Goal: Obtain resource: Obtain resource

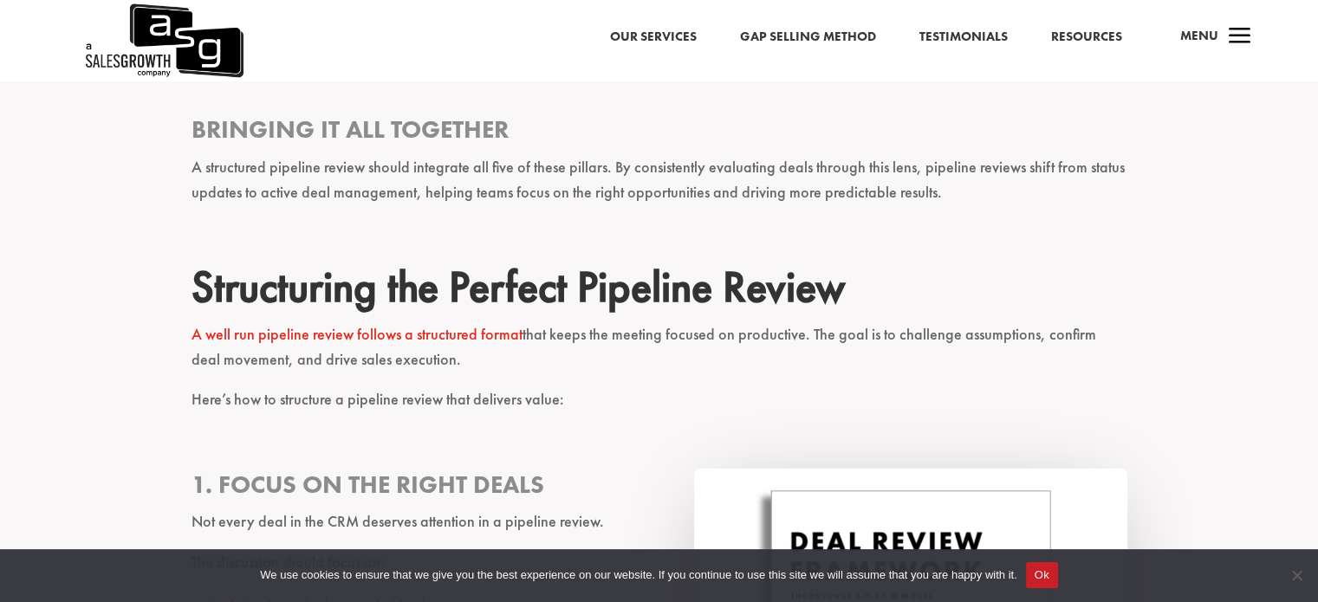
scroll to position [4075, 0]
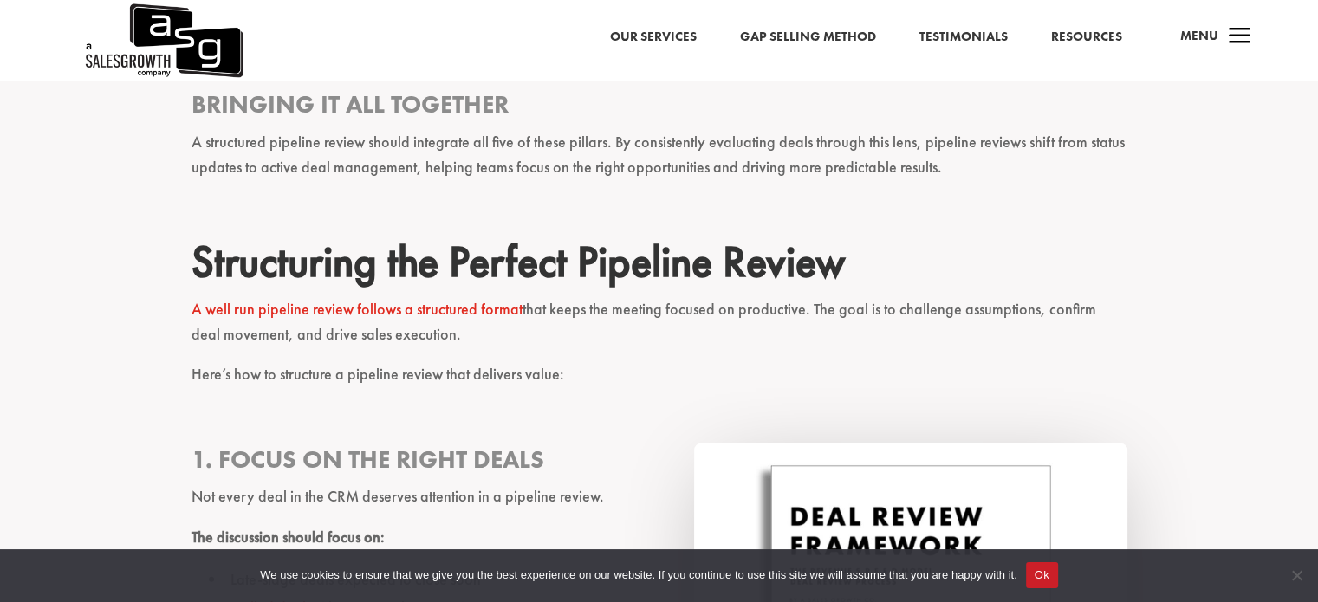
click at [399, 299] on link "A well run pipeline review follows a structured format" at bounding box center [357, 309] width 331 height 20
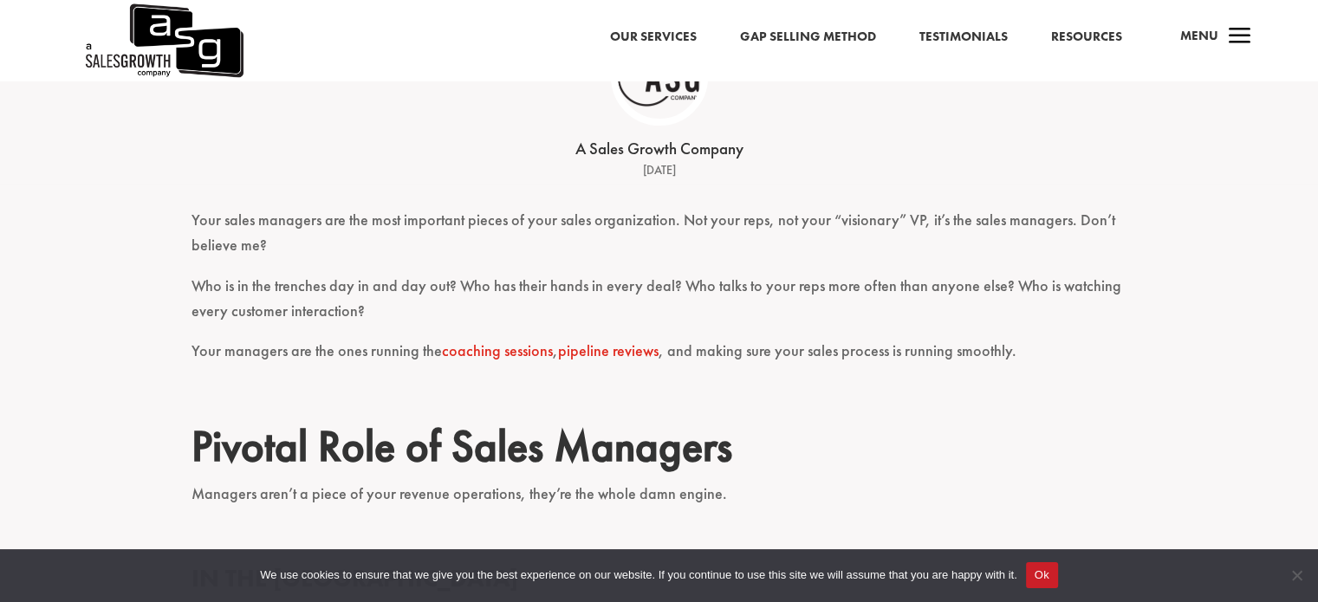
click at [516, 366] on p "Your managers are the ones running the coaching sessions , pipeline reviews , a…" at bounding box center [660, 359] width 936 height 41
click at [511, 348] on link "coaching sessions" at bounding box center [497, 351] width 111 height 20
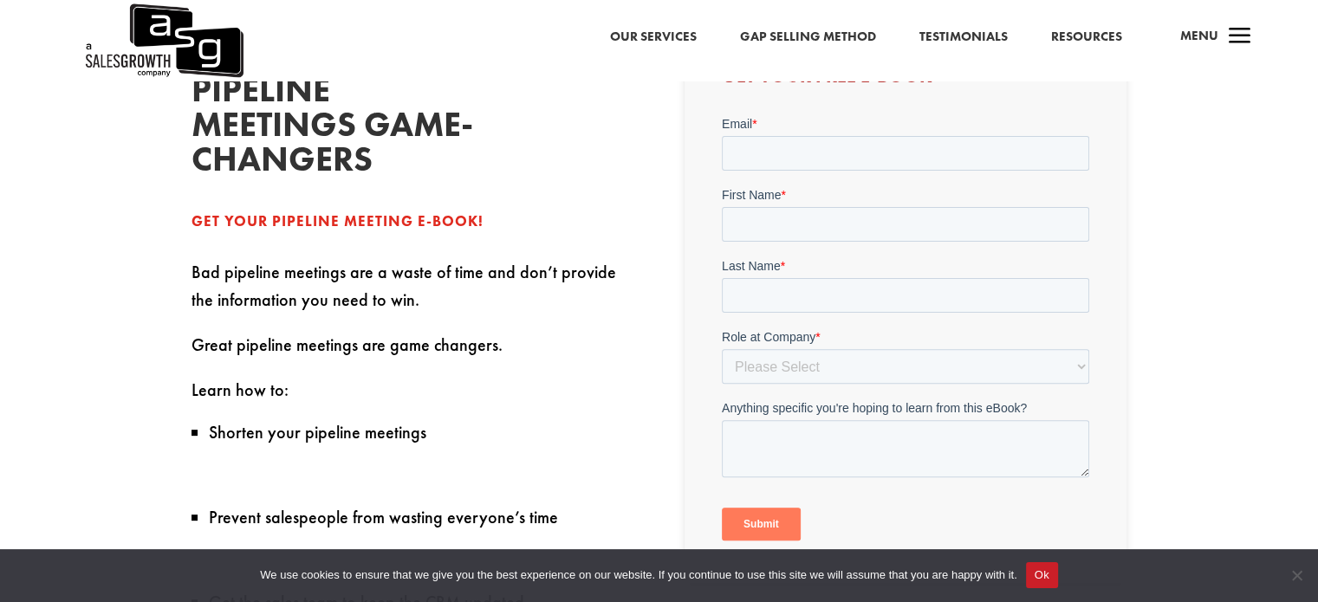
scroll to position [517, 0]
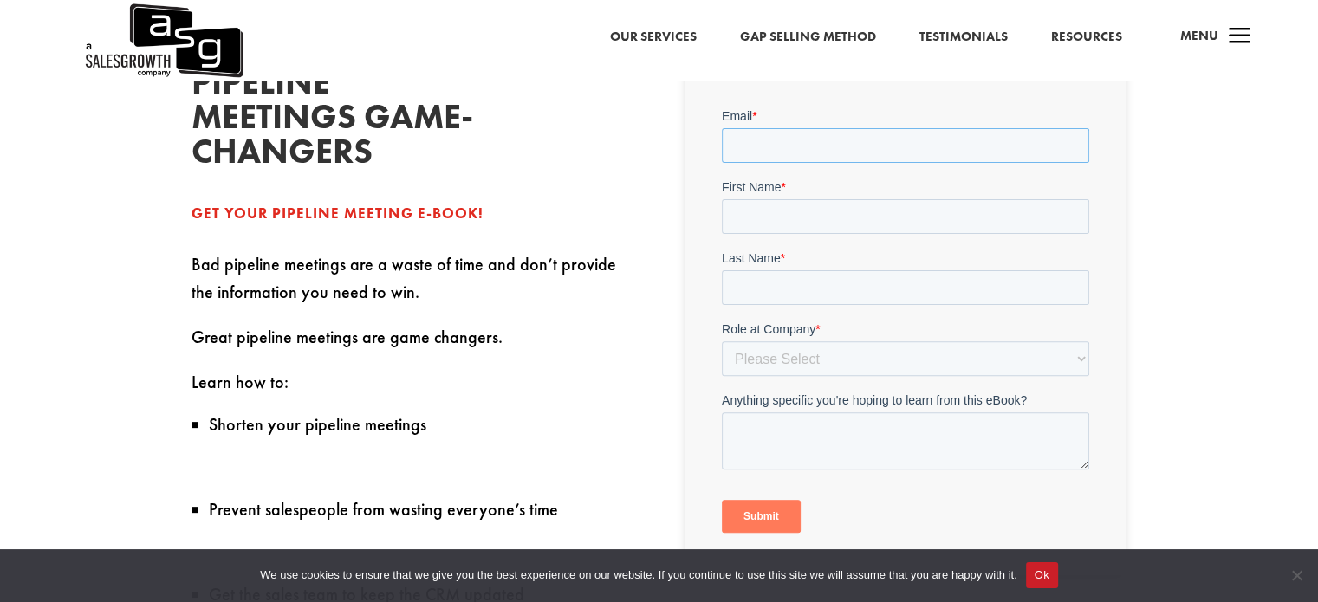
click at [917, 134] on input "Email *" at bounding box center [905, 145] width 367 height 35
type input "brian.mckean@lexialearning.com"
type input "Brian"
type input "McKean"
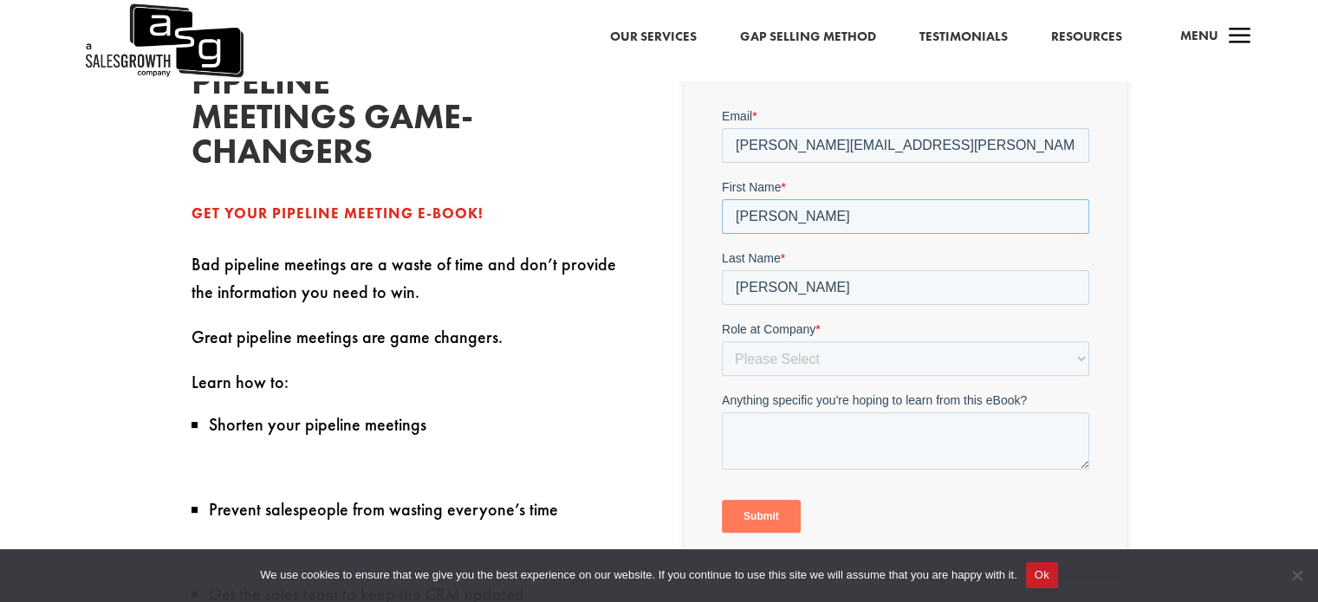
click at [913, 233] on input "Brian" at bounding box center [905, 216] width 367 height 35
click at [776, 371] on select "Please Select C-Level (CRO, CSO, etc) Senior Leadership (VP of Sales, VP of Ena…" at bounding box center [905, 358] width 367 height 35
select select "Senior Leadership (VP of Sales, VP of Enablement, etc)"
click at [722, 341] on select "Please Select C-Level (CRO, CSO, etc) Senior Leadership (VP of Sales, VP of Ena…" at bounding box center [905, 358] width 367 height 35
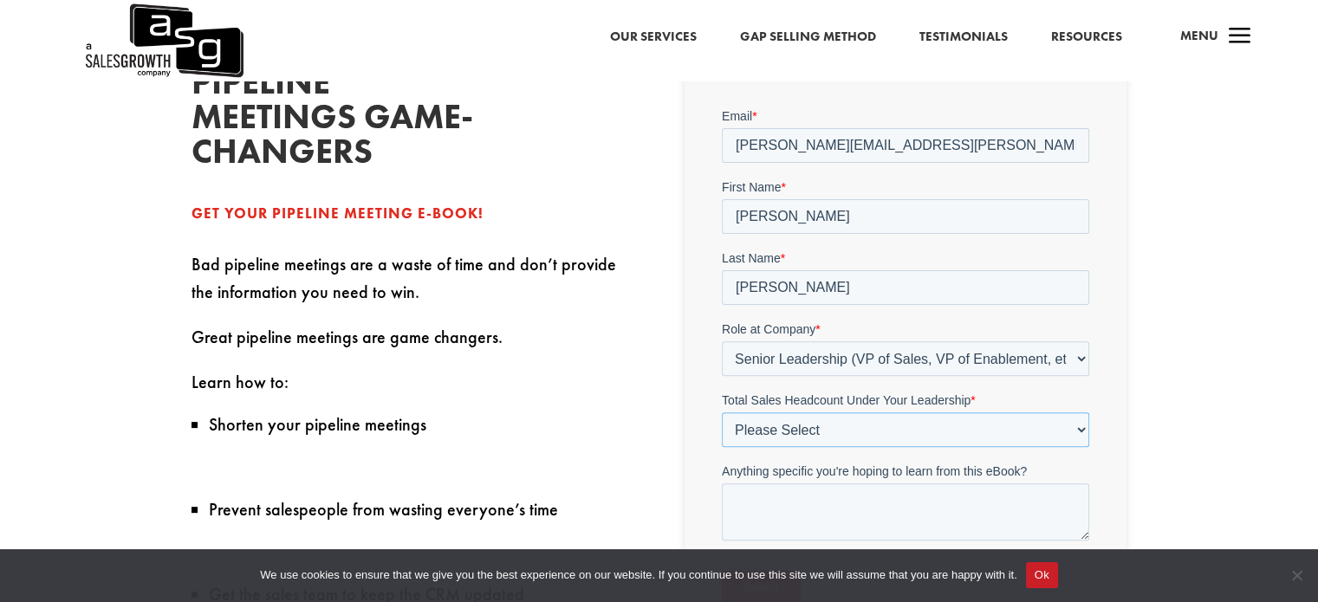
click at [1085, 428] on select "Please Select Just Me 1-9 10-19 20-49 50-99 100+" at bounding box center [905, 430] width 367 height 35
select select "50-99"
click at [722, 413] on select "Please Select Just Me 1-9 10-19 20-49 50-99 100+" at bounding box center [905, 430] width 367 height 35
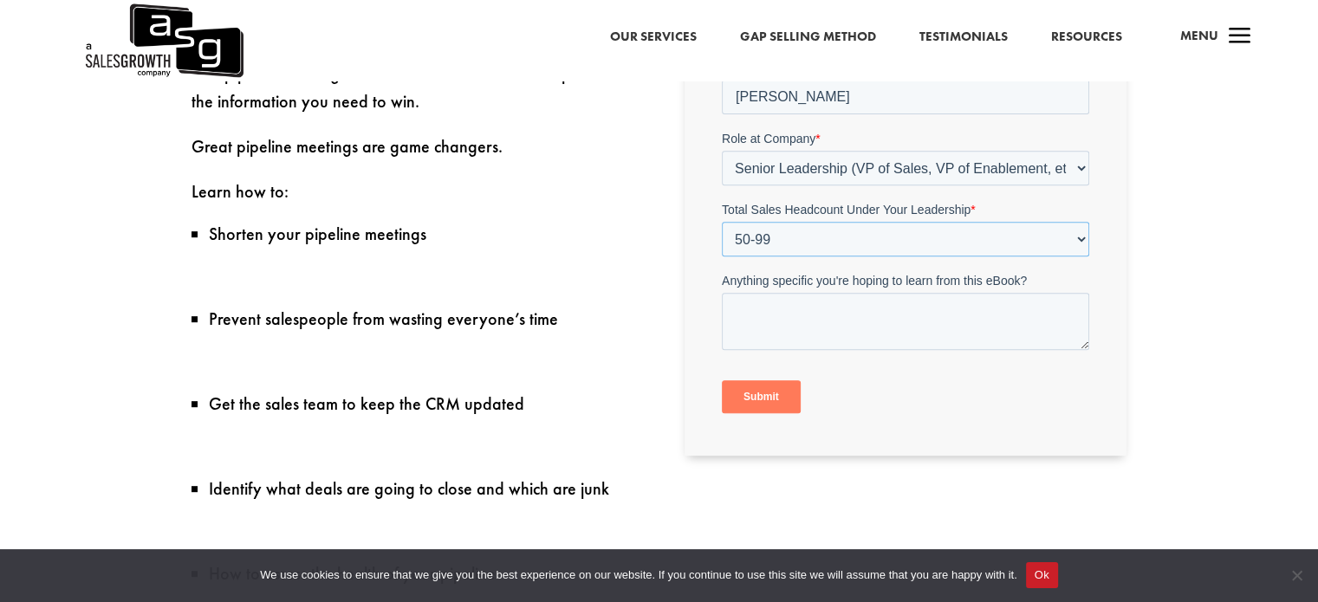
scroll to position [724, 0]
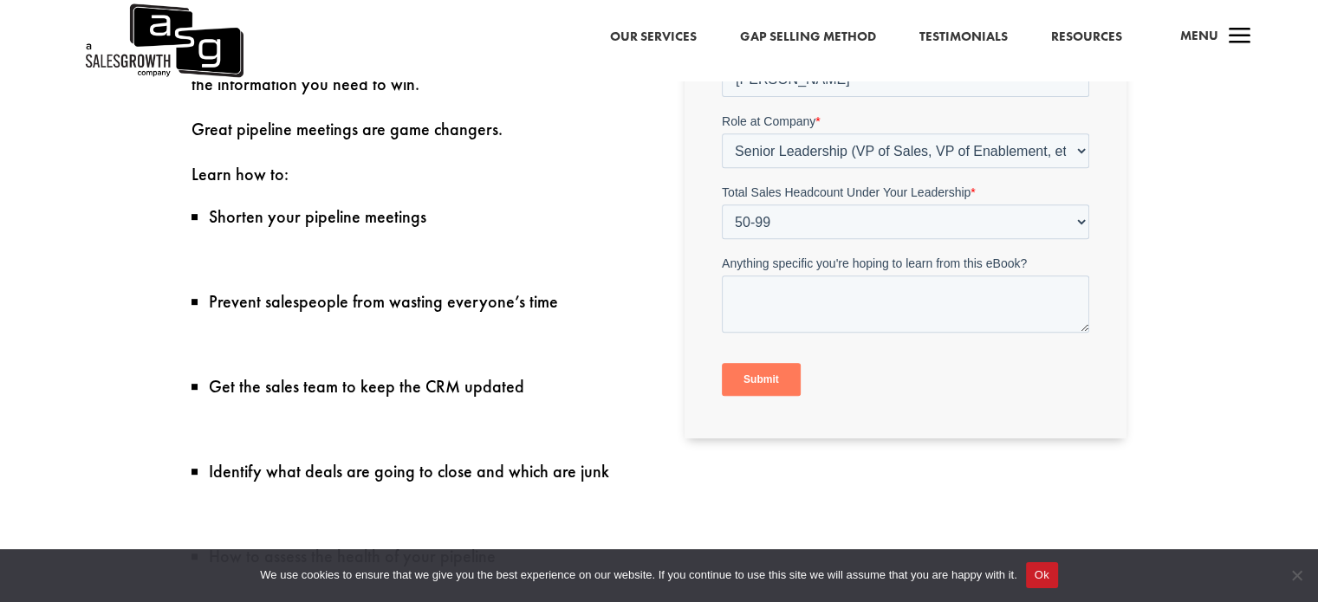
click at [747, 364] on input "Submit" at bounding box center [761, 380] width 79 height 33
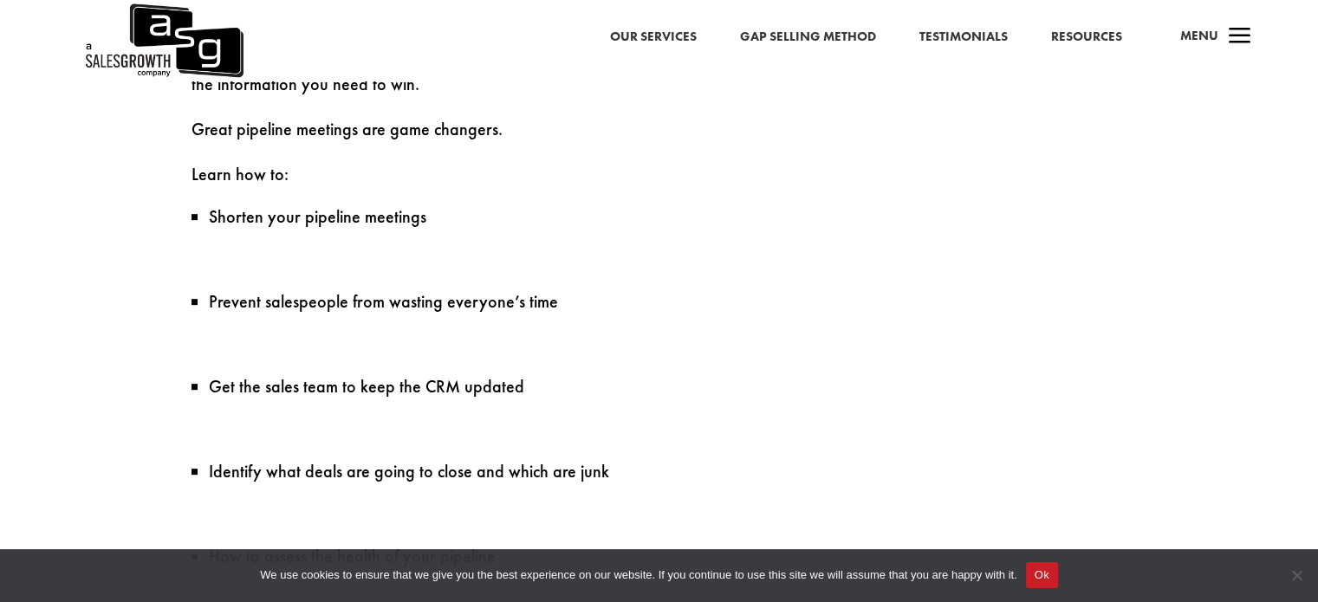
drag, startPoint x: 809, startPoint y: 270, endPoint x: 960, endPoint y: 136, distance: 201.9
click at [960, 136] on div "Make Your Pipeline MEetings Game-changers Get your pipeline meeting e-book! Bad…" at bounding box center [660, 330] width 936 height 1062
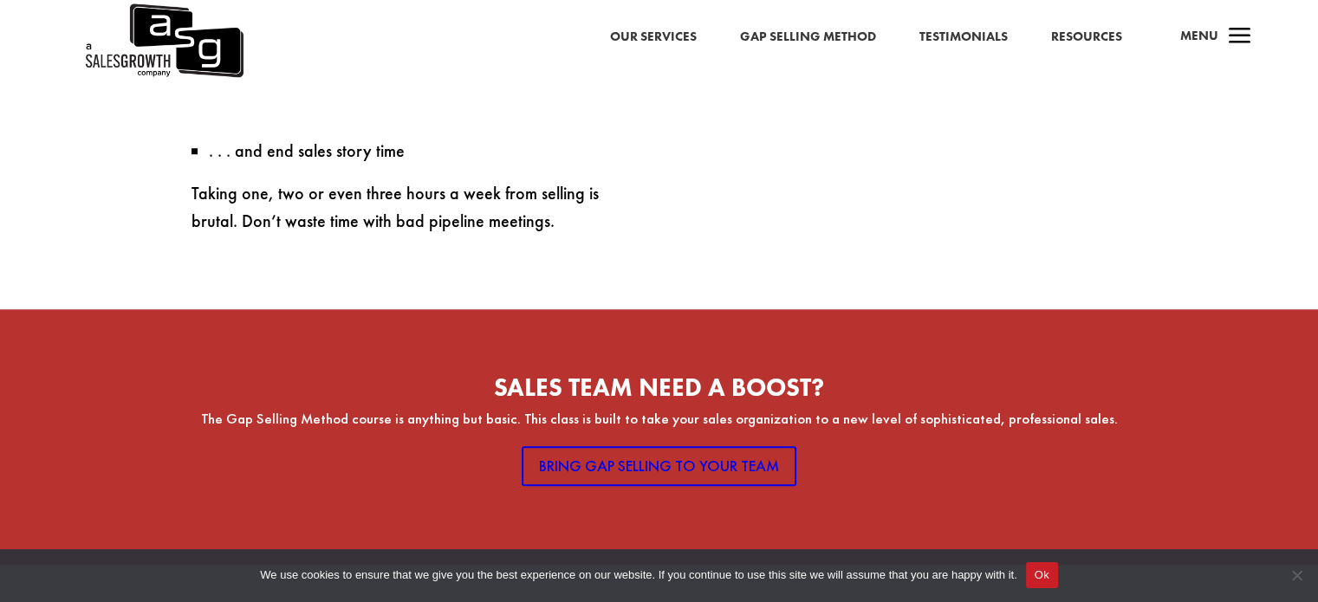
scroll to position [1286, 0]
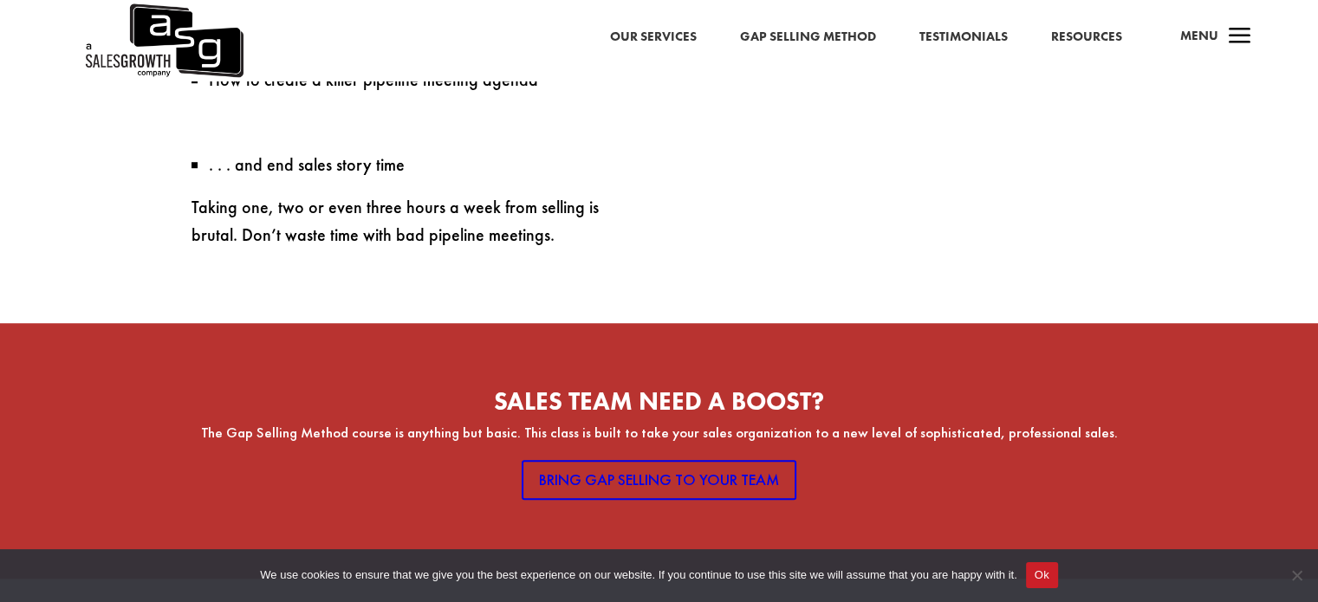
drag, startPoint x: 787, startPoint y: 287, endPoint x: 649, endPoint y: 268, distance: 139.1
